Goal: Transaction & Acquisition: Download file/media

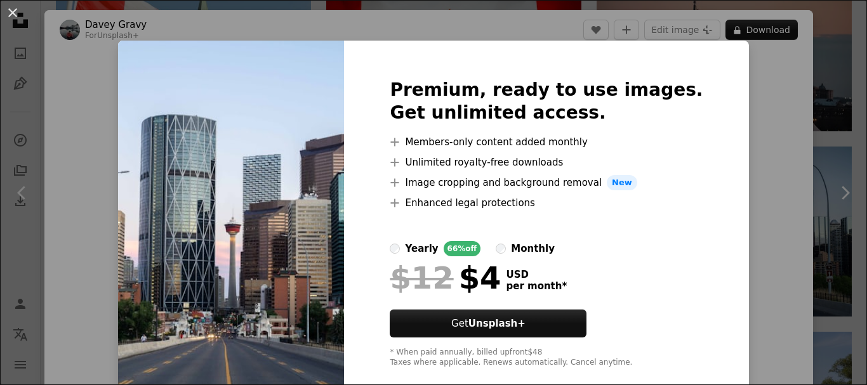
scroll to position [63, 0]
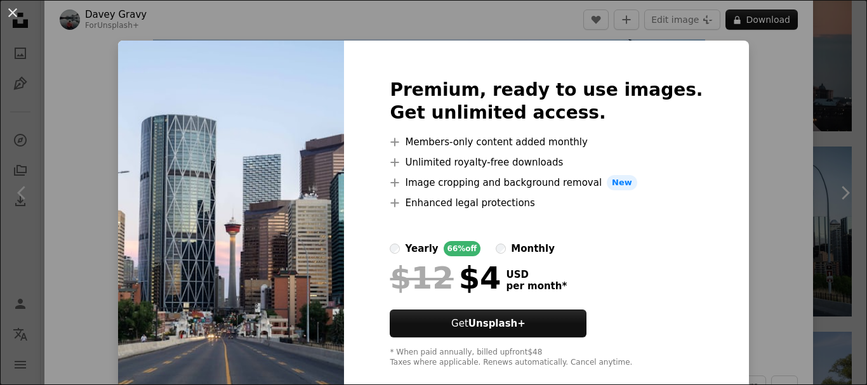
click at [743, 157] on div "An X shape Premium, ready to use images. Get unlimited access. A plus sign Memb…" at bounding box center [433, 192] width 867 height 385
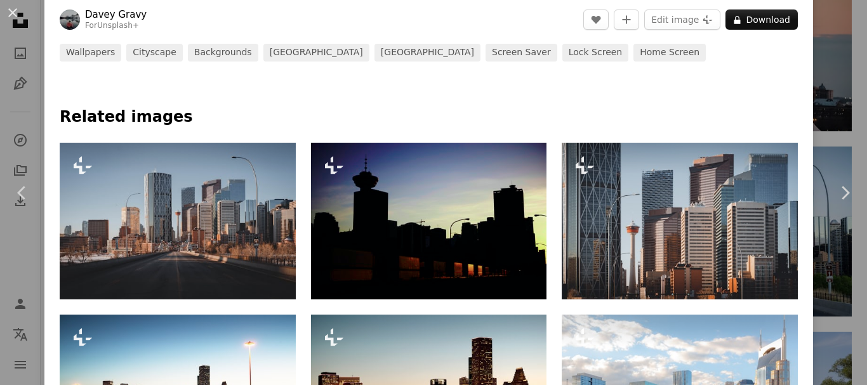
scroll to position [507, 0]
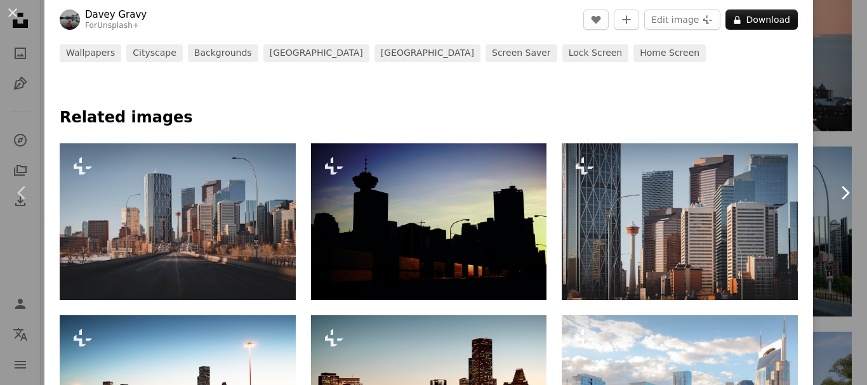
click at [827, 171] on link "Chevron right" at bounding box center [844, 193] width 44 height 122
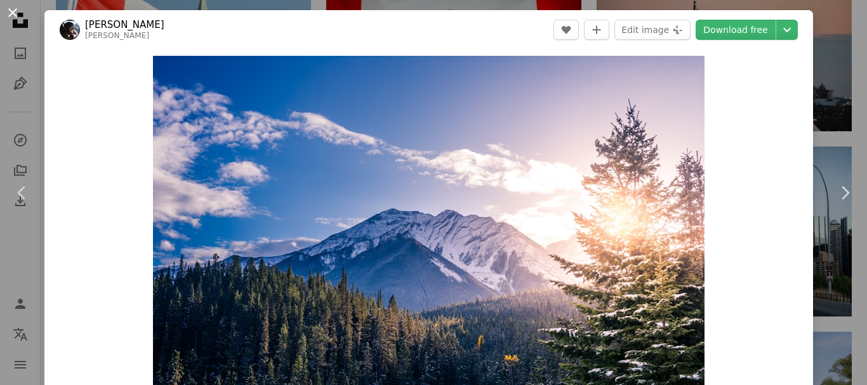
click at [14, 14] on button "An X shape" at bounding box center [12, 12] width 15 height 15
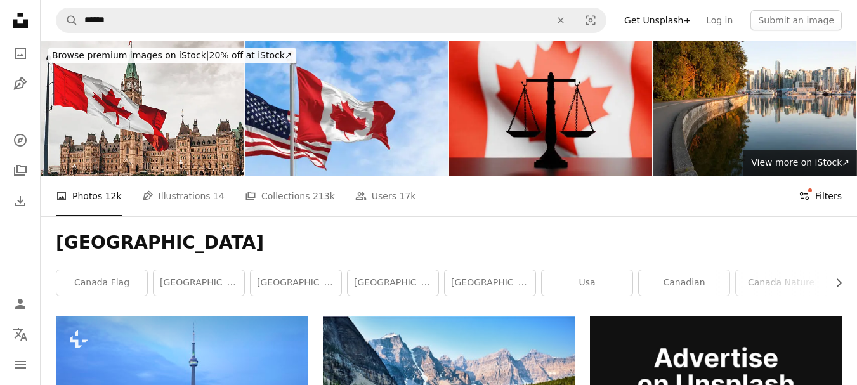
click at [825, 197] on button "Filters Filters" at bounding box center [820, 196] width 43 height 41
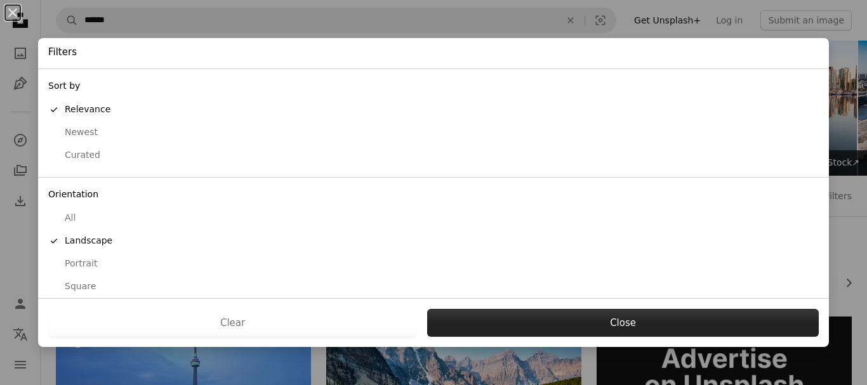
click at [627, 318] on button "Close" at bounding box center [622, 323] width 391 height 28
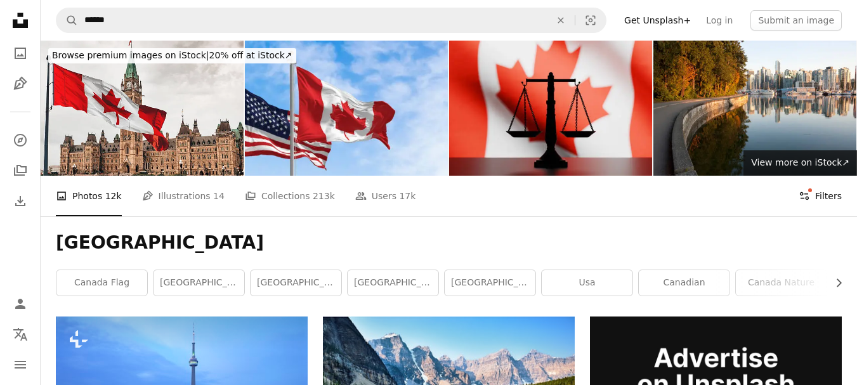
click at [818, 197] on button "Filters Filters" at bounding box center [820, 196] width 43 height 41
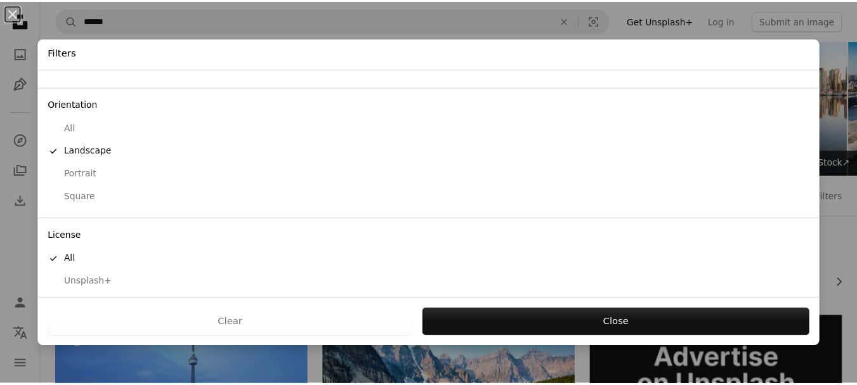
scroll to position [119, 0]
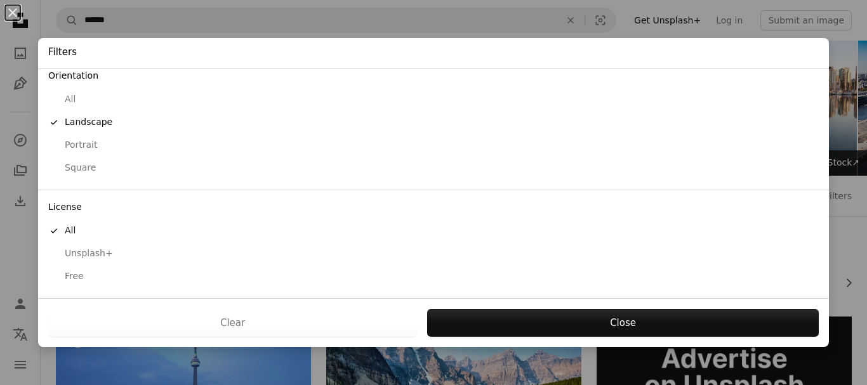
click at [77, 273] on div "Free" at bounding box center [433, 276] width 770 height 13
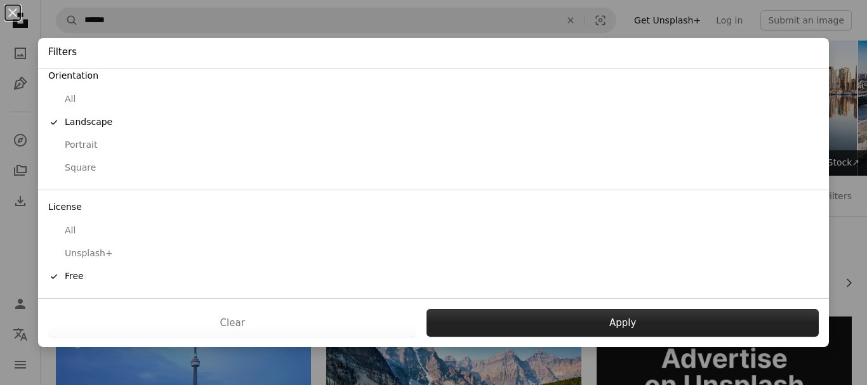
click at [577, 318] on button "Apply" at bounding box center [622, 323] width 392 height 28
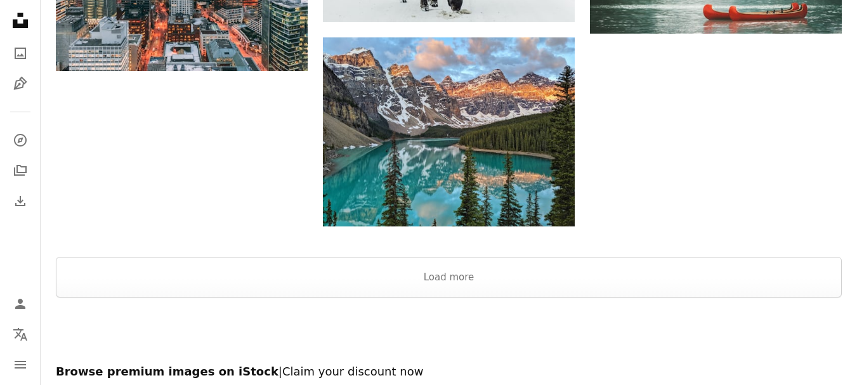
scroll to position [1586, 0]
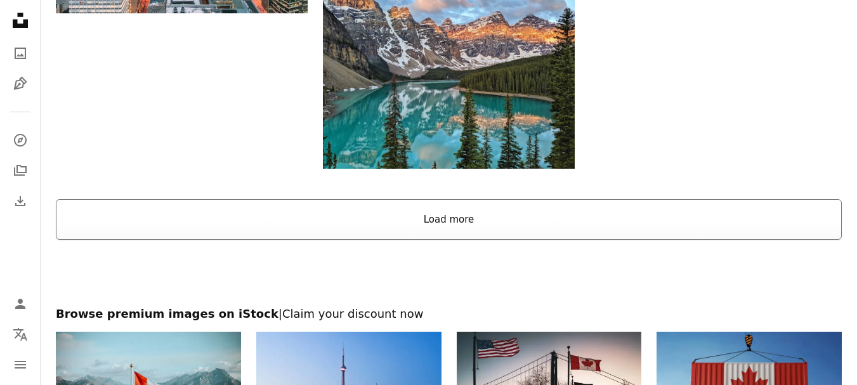
click at [612, 224] on button "Load more" at bounding box center [449, 219] width 786 height 41
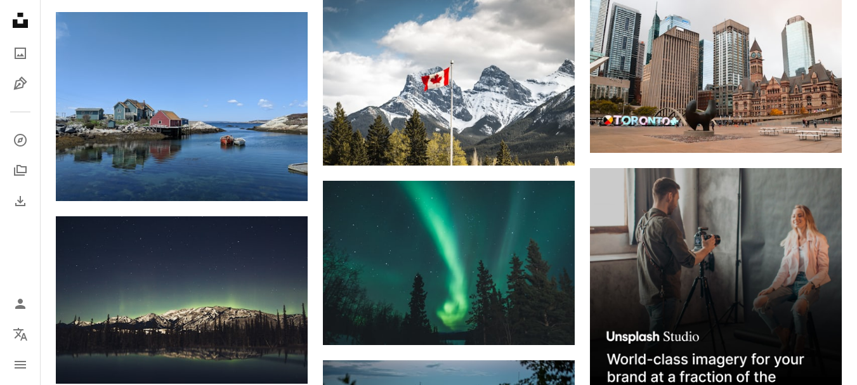
scroll to position [2981, 0]
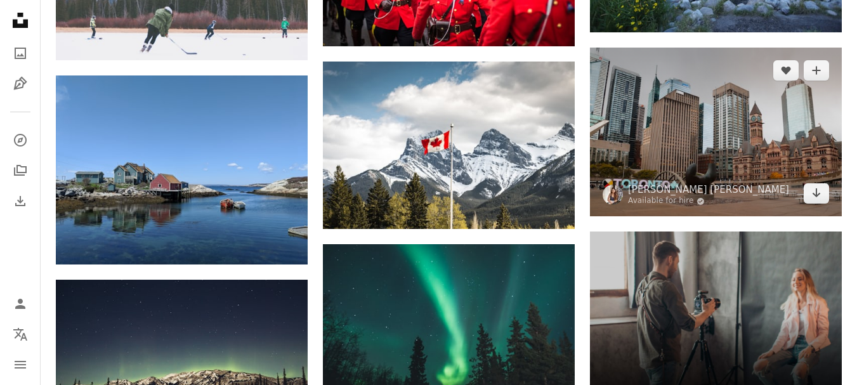
click at [748, 152] on img at bounding box center [716, 132] width 252 height 169
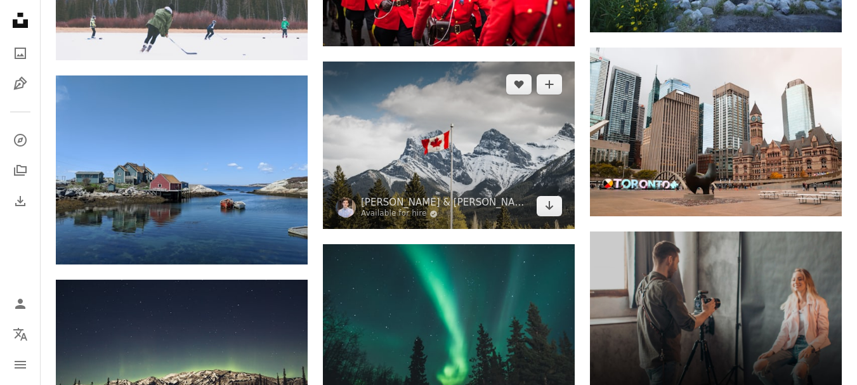
click at [449, 169] on img at bounding box center [449, 145] width 252 height 167
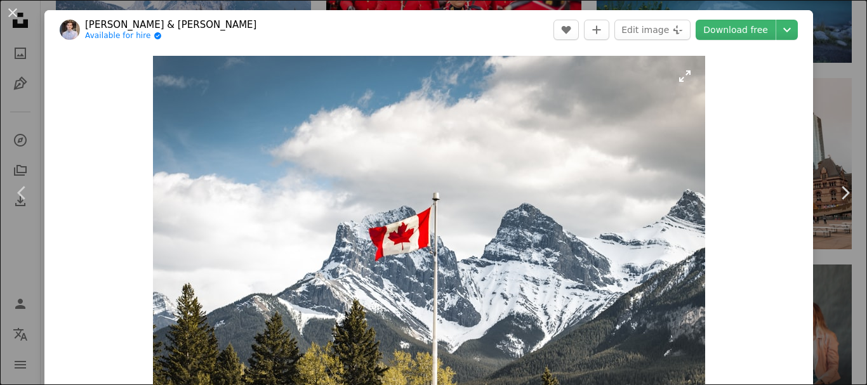
scroll to position [63, 0]
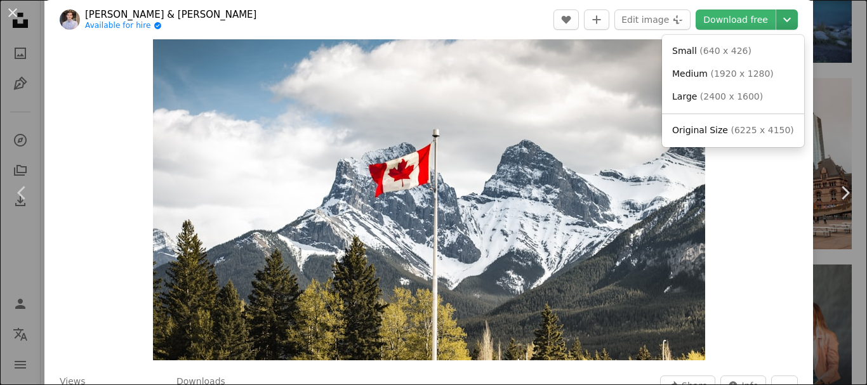
click at [783, 22] on icon "Choose download size" at bounding box center [787, 20] width 8 height 4
click at [730, 131] on span "( 6225 x 4150 )" at bounding box center [761, 130] width 63 height 10
